Goal: Check status

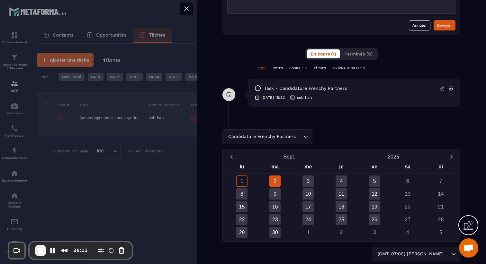
scroll to position [341, 0]
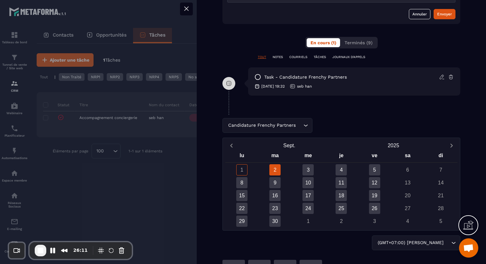
click at [267, 125] on div "Candidature Frenchy Partners Loading..." at bounding box center [267, 125] width 90 height 15
drag, startPoint x: 299, startPoint y: 107, endPoint x: 301, endPoint y: 144, distance: 36.7
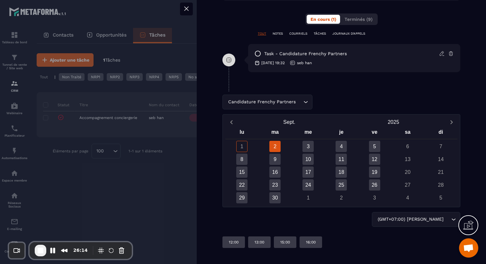
scroll to position [364, 0]
click at [273, 148] on div "2" at bounding box center [274, 147] width 11 height 11
click at [307, 146] on div "3" at bounding box center [307, 147] width 11 height 11
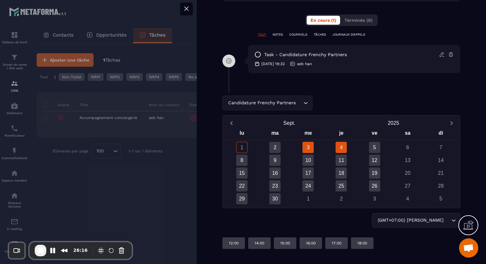
drag, startPoint x: 337, startPoint y: 147, endPoint x: 309, endPoint y: 197, distance: 56.5
click at [337, 147] on div "4" at bounding box center [340, 147] width 11 height 11
click at [186, 10] on icon at bounding box center [186, 9] width 8 height 8
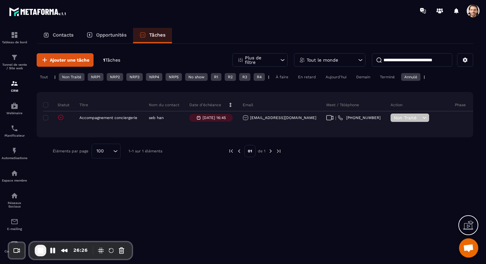
click at [353, 75] on div "À faire" at bounding box center [363, 77] width 21 height 8
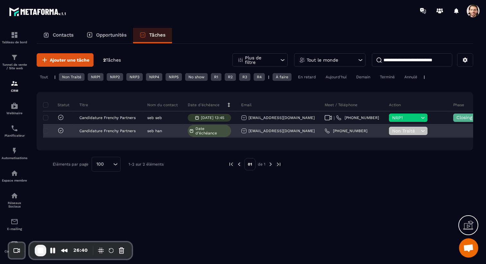
click at [60, 131] on icon at bounding box center [61, 130] width 2 height 1
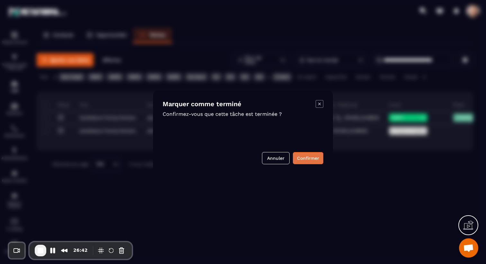
click at [310, 155] on button "Confirmer" at bounding box center [308, 158] width 31 height 12
